Goal: Task Accomplishment & Management: Complete application form

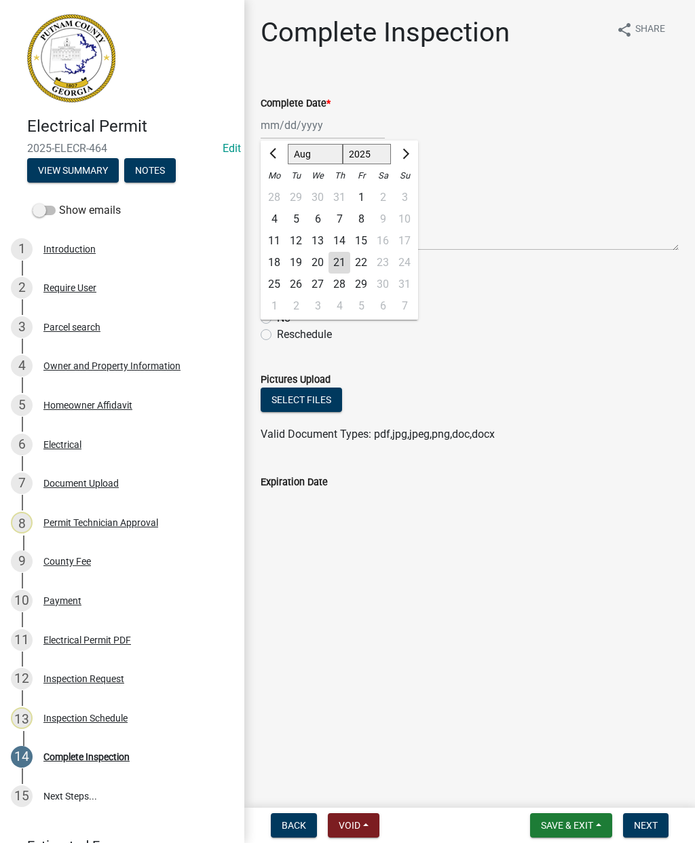
select select "8"
select select "2025"
click at [337, 258] on div "21" at bounding box center [339, 263] width 22 height 22
type input "[DATE]"
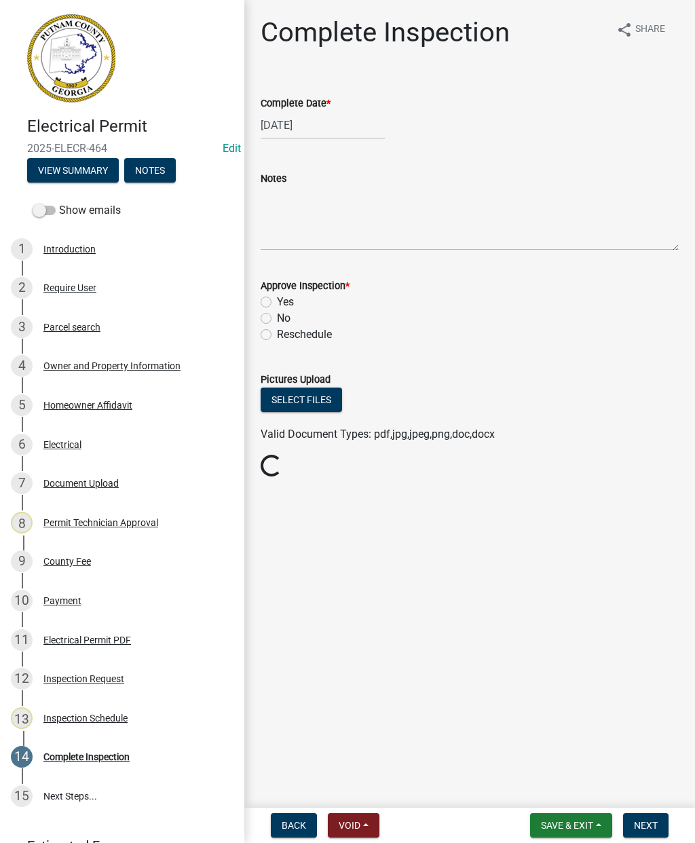
click at [277, 297] on label "Yes" at bounding box center [285, 302] width 17 height 16
click at [277, 297] on input "Yes" at bounding box center [281, 298] width 9 height 9
radio input "true"
click at [657, 815] on button "Next" at bounding box center [645, 825] width 45 height 24
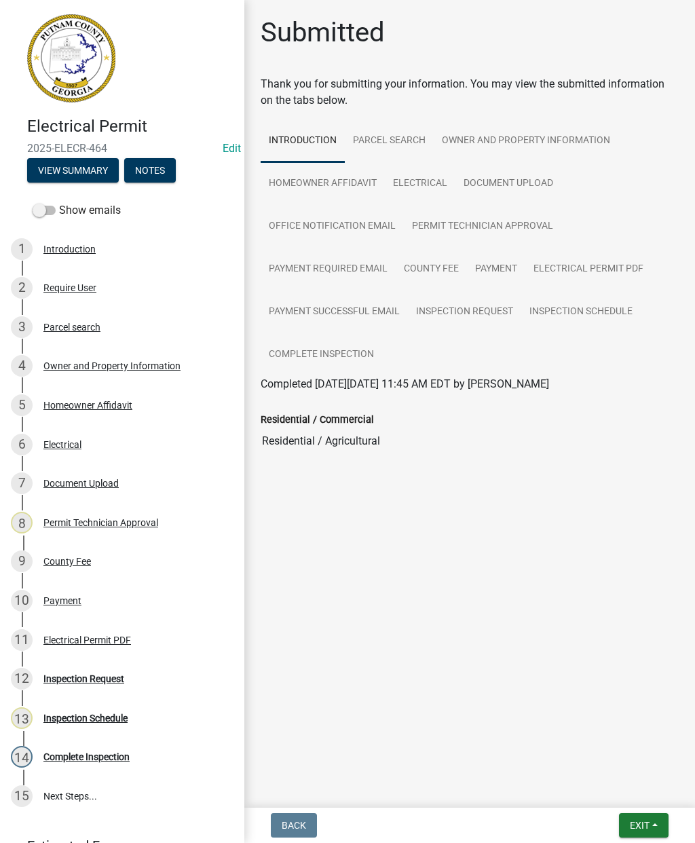
click at [647, 821] on span "Exit" at bounding box center [640, 824] width 20 height 11
click at [604, 784] on button "Save & Exit" at bounding box center [614, 789] width 109 height 33
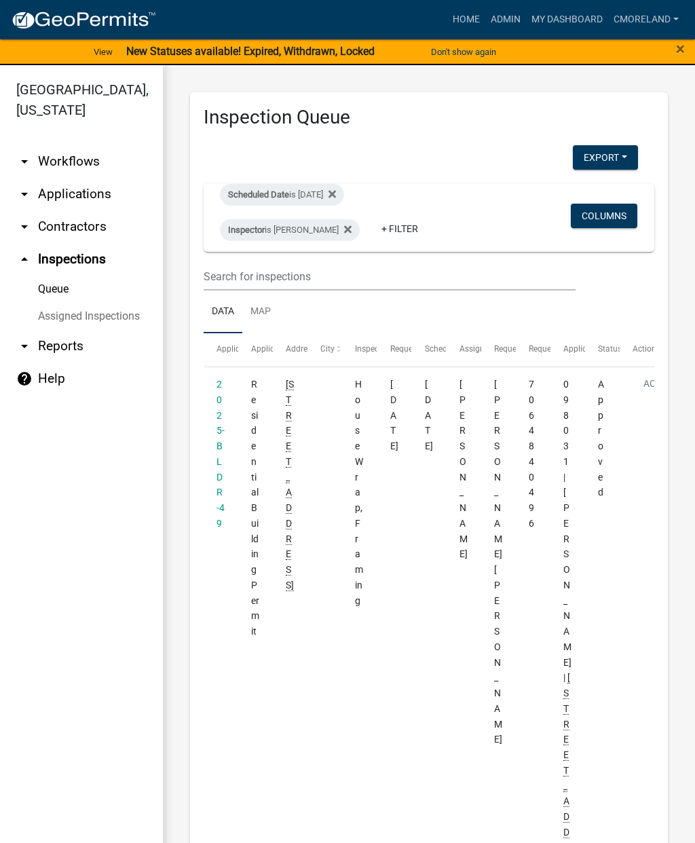
click at [344, 195] on div "Scheduled Date is [DATE]" at bounding box center [282, 195] width 124 height 22
click at [336, 189] on icon at bounding box center [331, 194] width 7 height 11
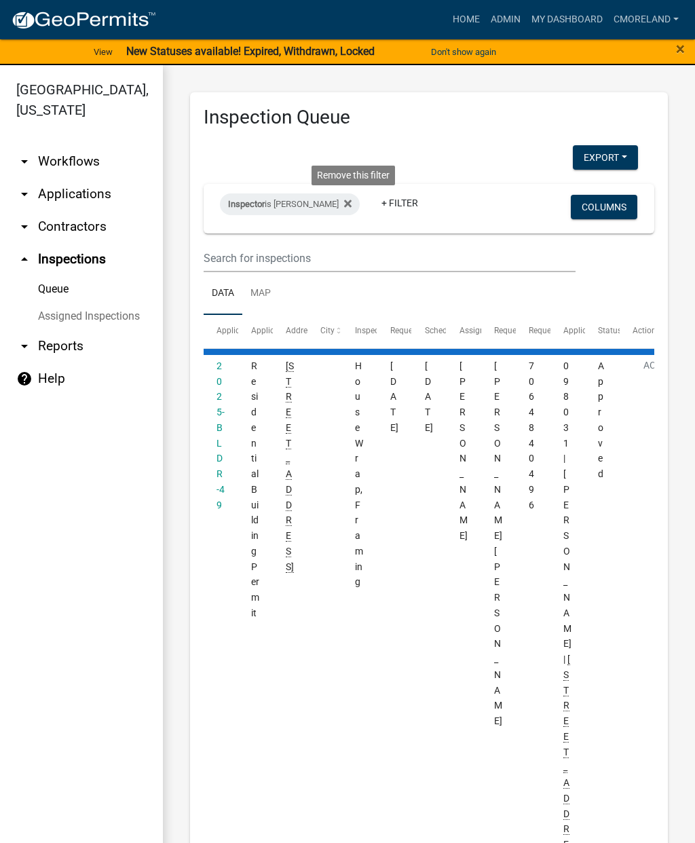
click at [351, 204] on icon at bounding box center [347, 203] width 7 height 11
select select "2: 50"
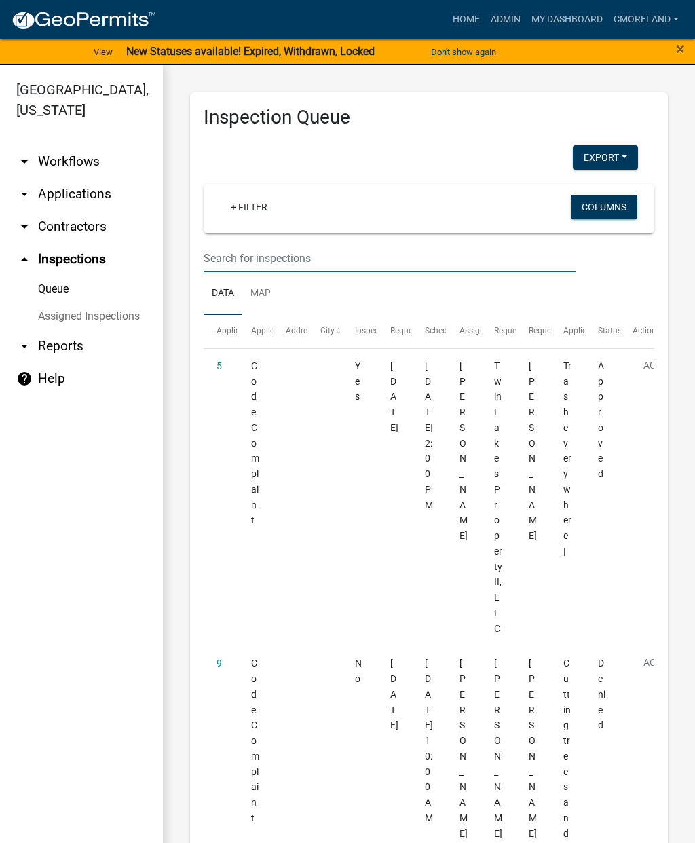
click at [329, 245] on input "text" at bounding box center [390, 258] width 372 height 28
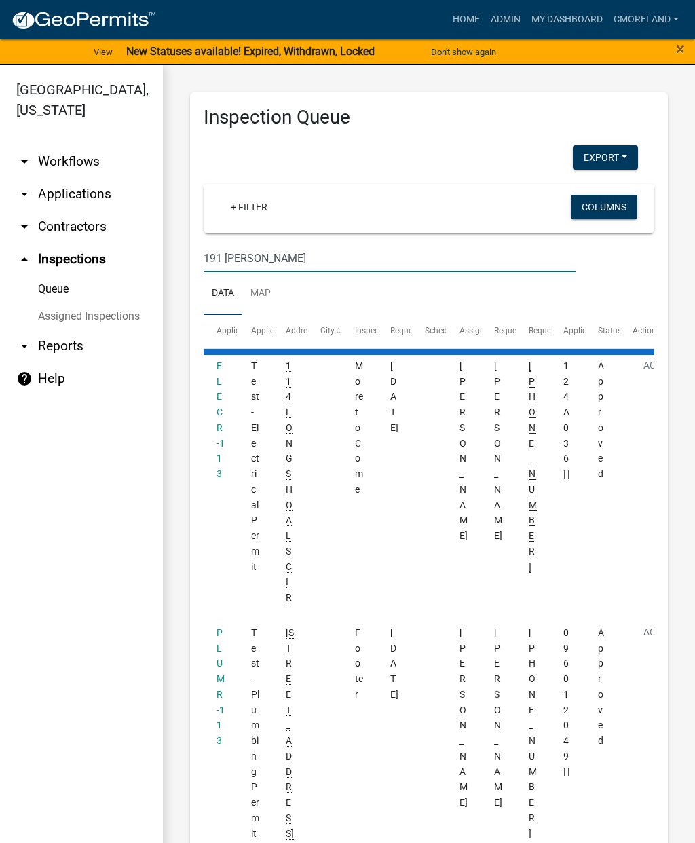
type input "191 [PERSON_NAME]"
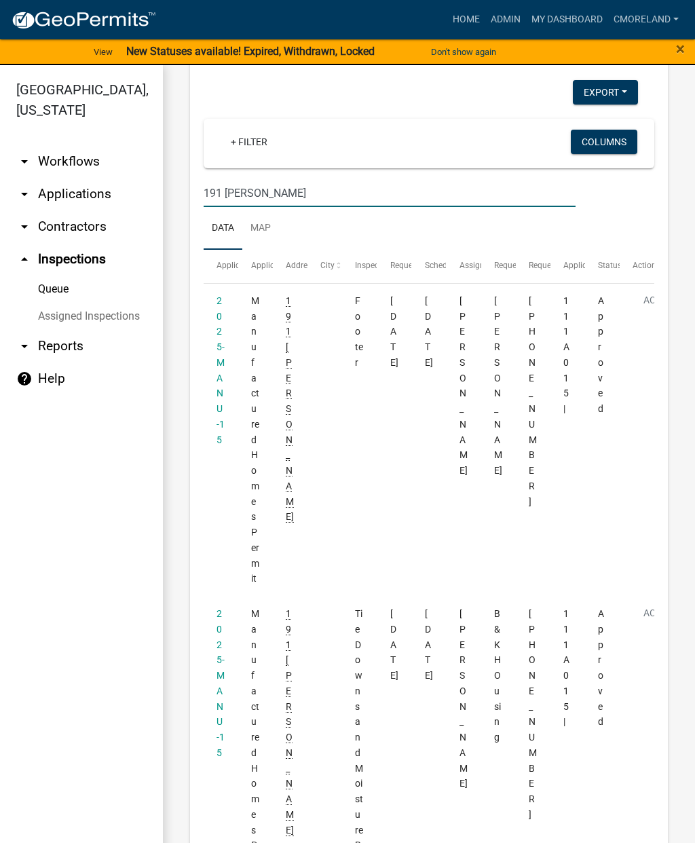
select select "2: 50"
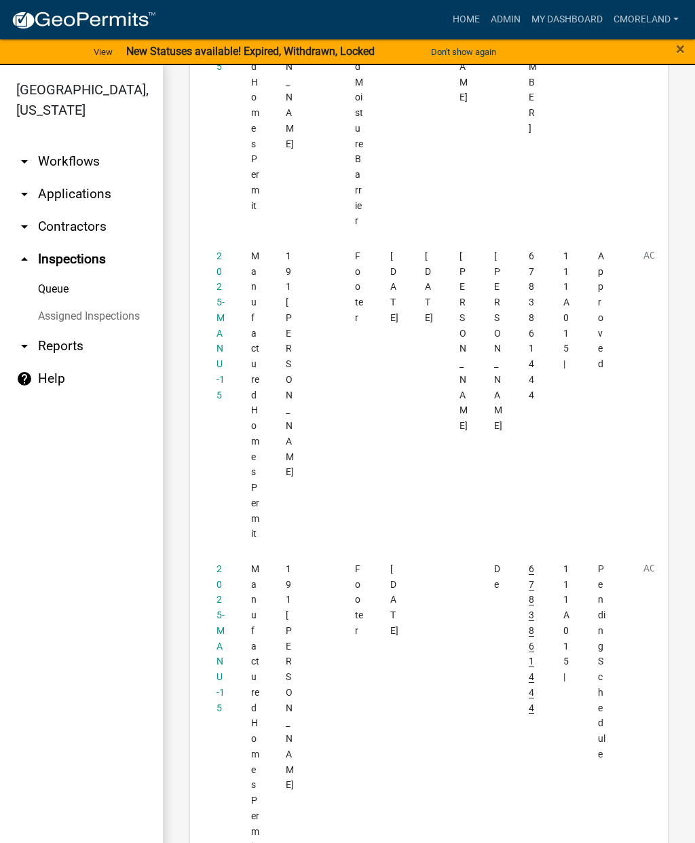
scroll to position [750, 0]
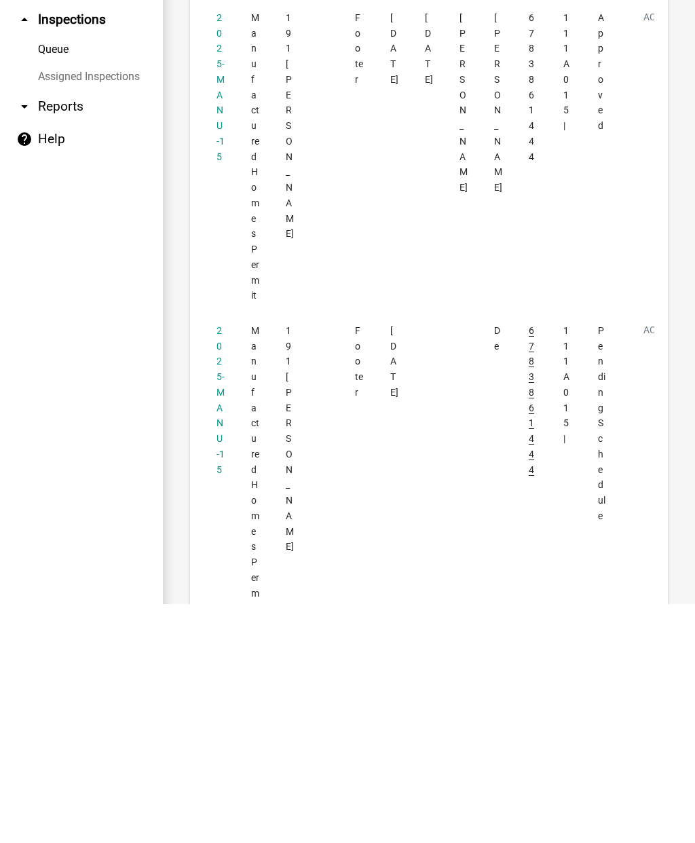
type input "191 [PERSON_NAME]"
click at [223, 564] on link "2025-MANU-15" at bounding box center [220, 639] width 8 height 150
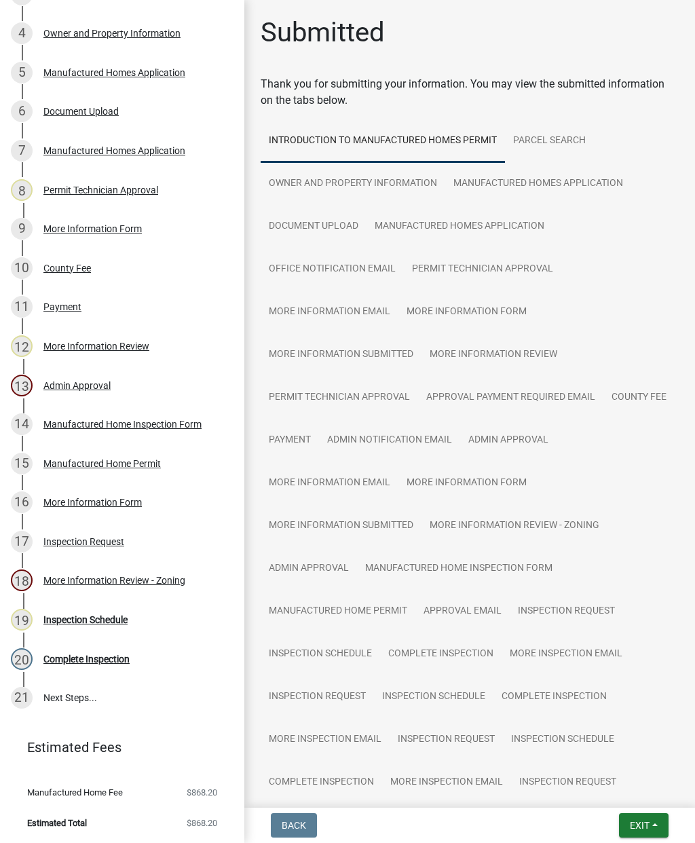
scroll to position [351, 0]
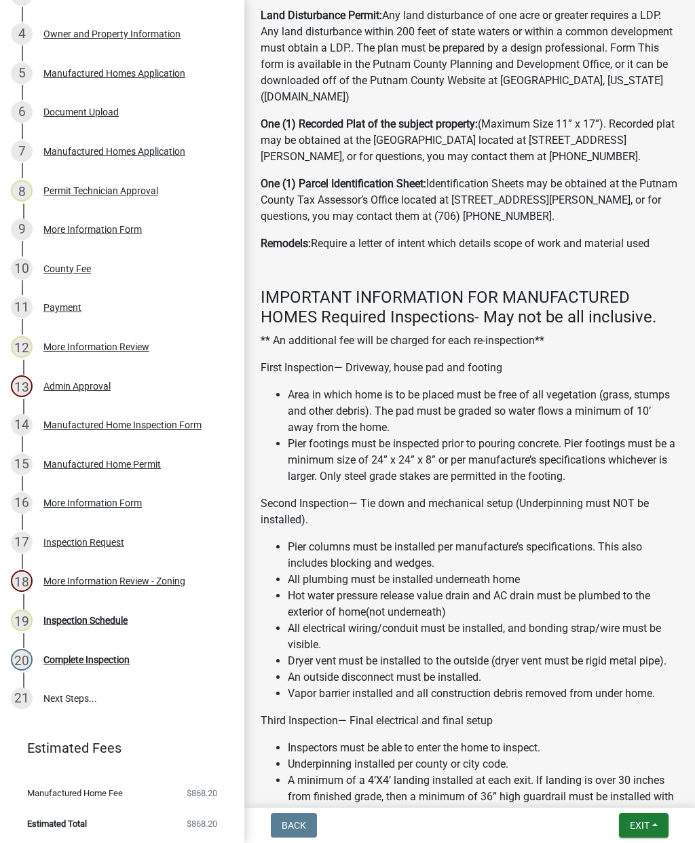
click at [636, 827] on span "Exit" at bounding box center [640, 824] width 20 height 11
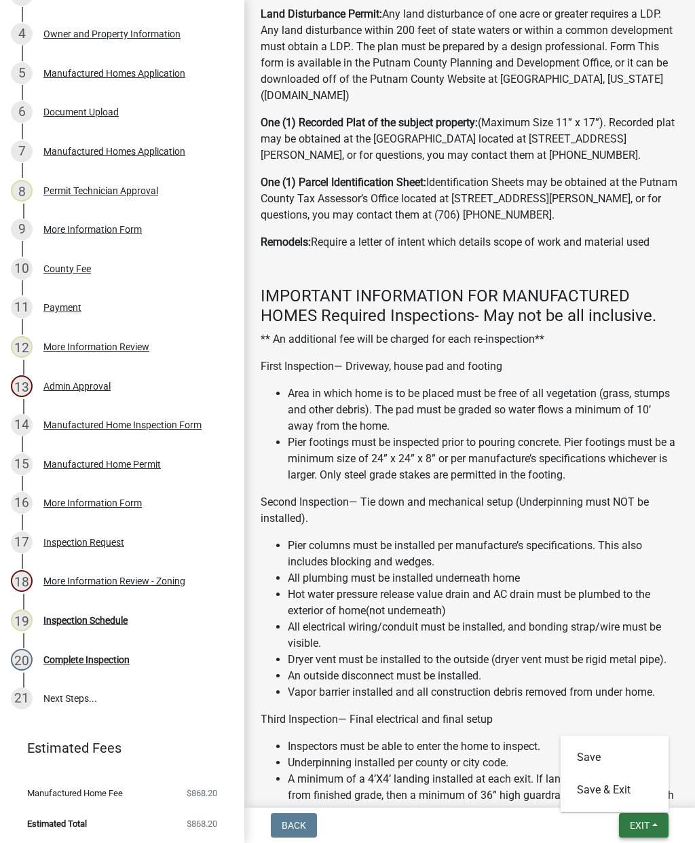
scroll to position [1348, 0]
click at [608, 788] on button "Save & Exit" at bounding box center [614, 789] width 109 height 33
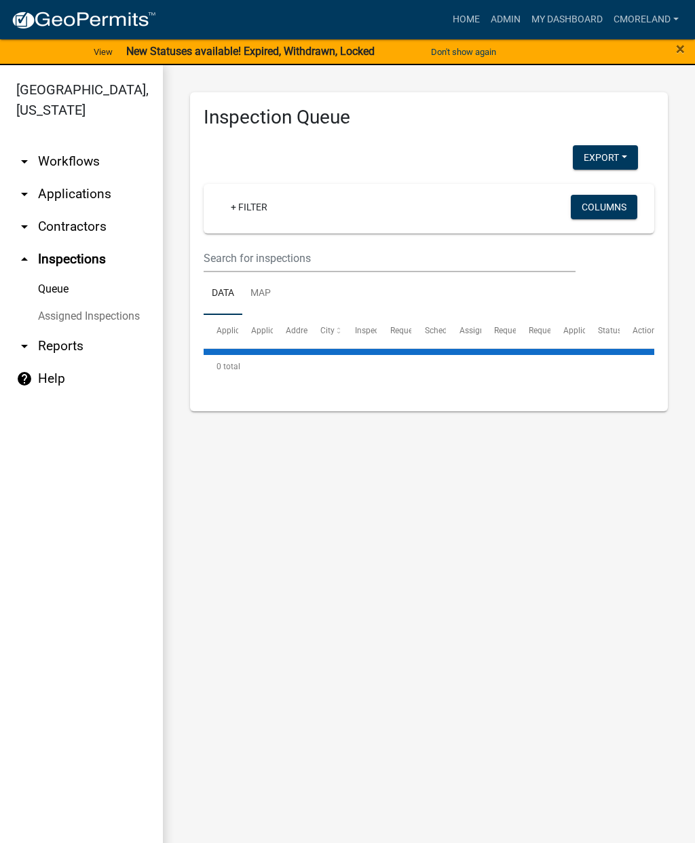
select select "2: 50"
